Goal: Find specific page/section: Find specific page/section

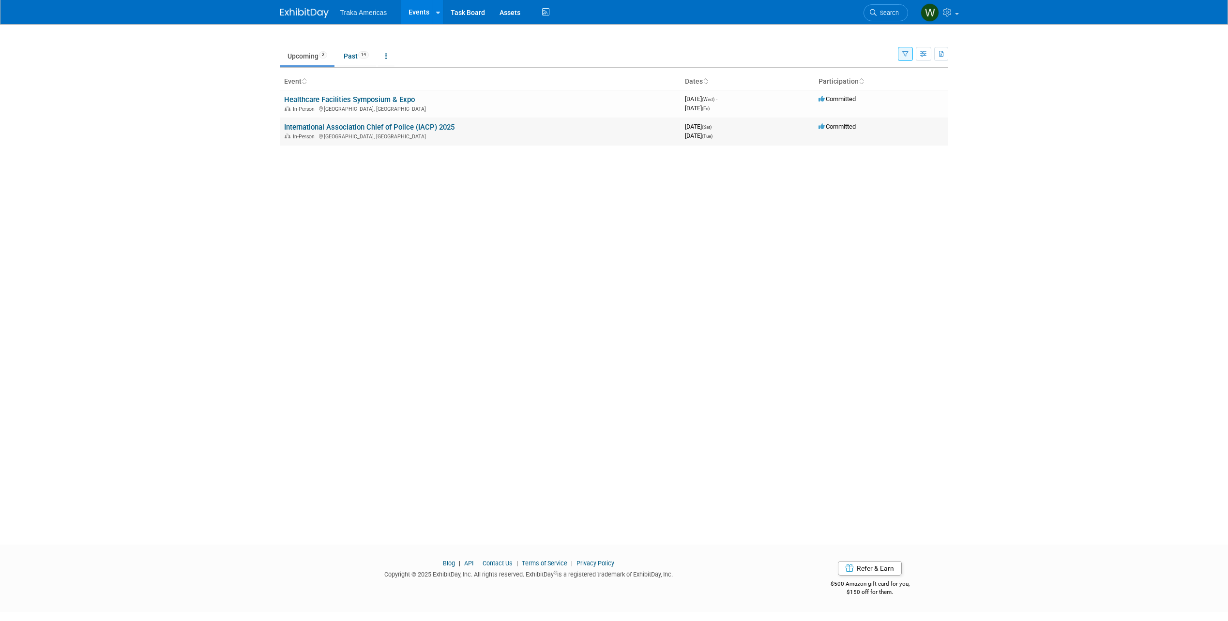
click at [450, 125] on link "International Association Chief of Police (IACP) 2025" at bounding box center [369, 127] width 170 height 9
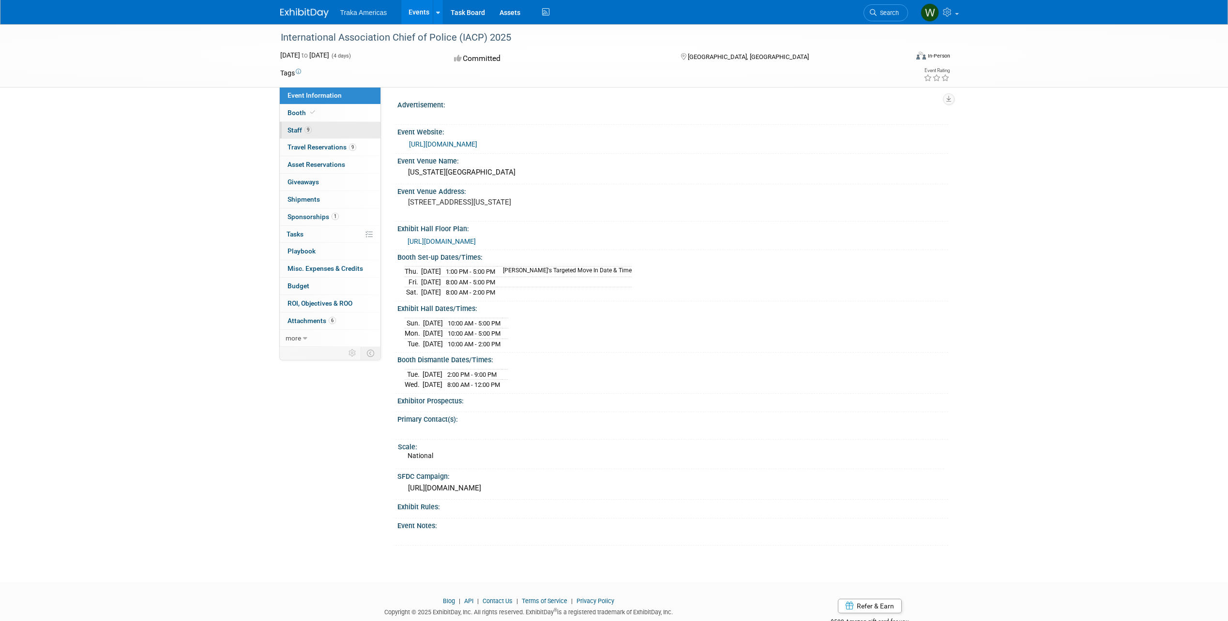
click at [320, 127] on link "9 Staff 9" at bounding box center [330, 130] width 101 height 17
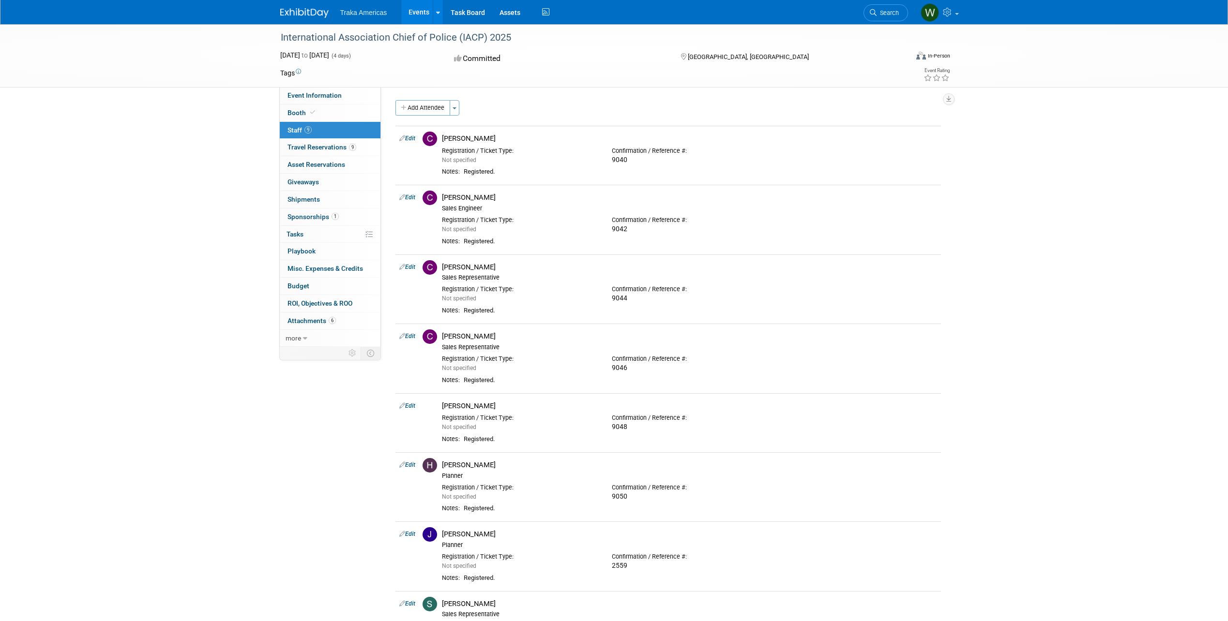
click at [402, 36] on div "International Association Chief of Police (IACP) 2025" at bounding box center [585, 37] width 616 height 17
